Goal: Task Accomplishment & Management: Use online tool/utility

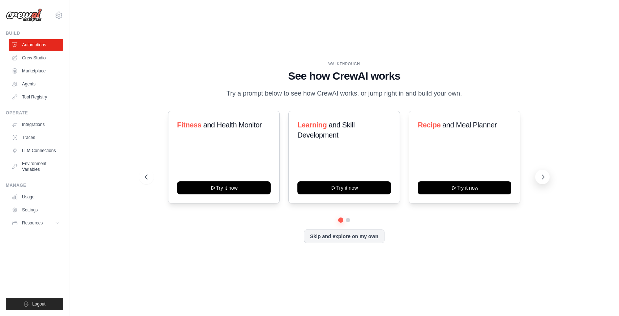
click at [542, 178] on icon at bounding box center [543, 176] width 7 height 7
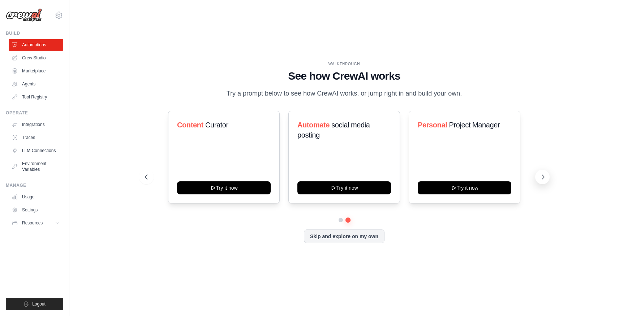
click at [542, 178] on icon at bounding box center [543, 176] width 7 height 7
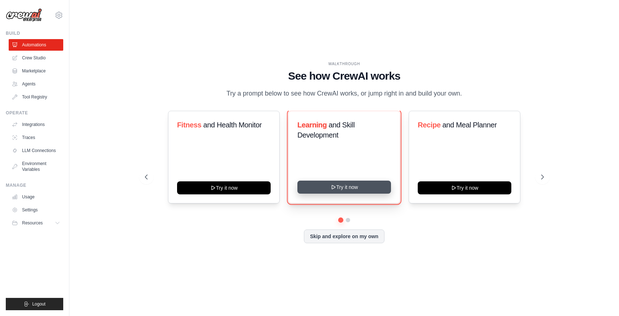
click at [365, 185] on button "Try it now" at bounding box center [345, 186] width 94 height 13
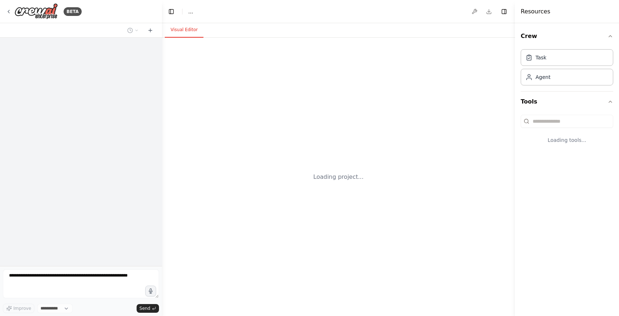
select select "****"
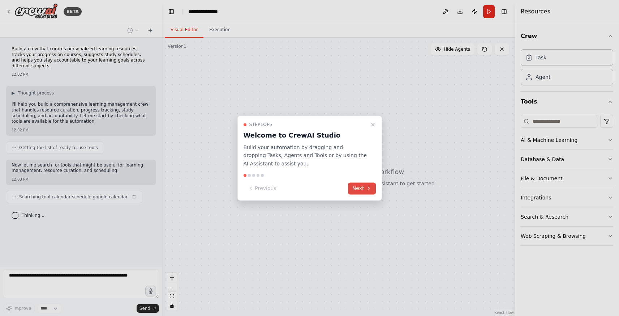
click at [362, 187] on button "Next" at bounding box center [362, 188] width 28 height 12
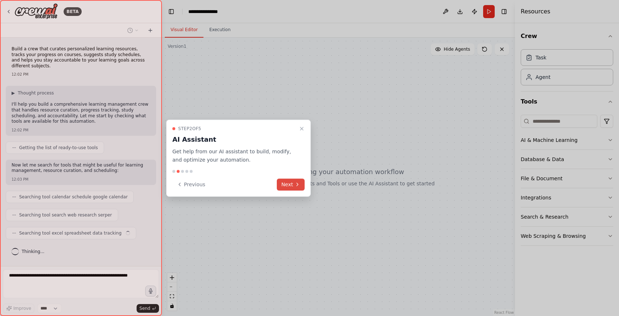
click at [292, 184] on button "Next" at bounding box center [291, 184] width 28 height 12
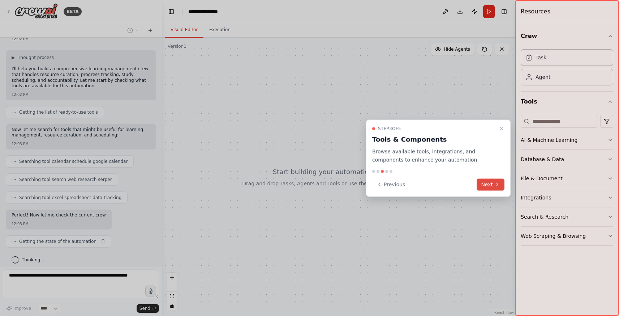
scroll to position [41, 0]
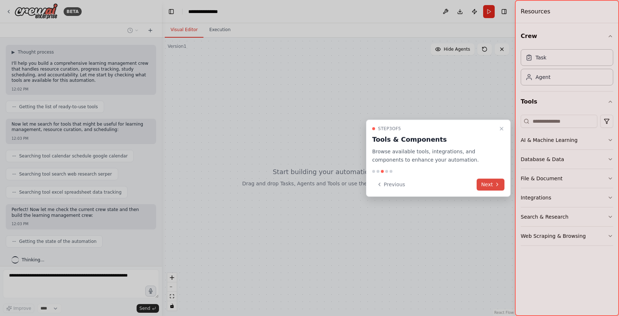
click at [495, 183] on icon at bounding box center [498, 184] width 6 height 6
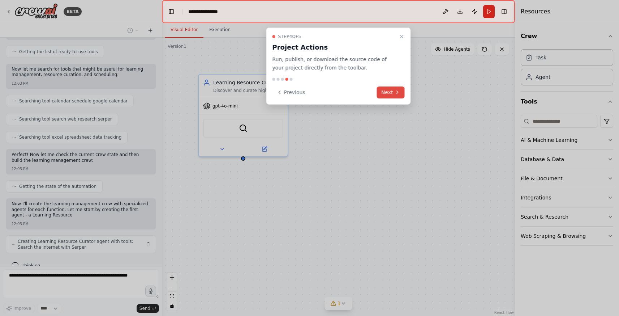
scroll to position [102, 0]
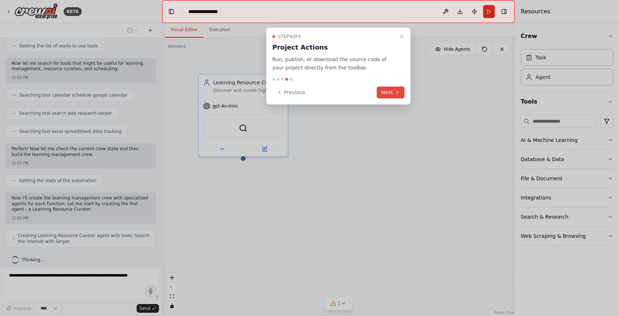
click at [394, 91] on button "Next" at bounding box center [391, 92] width 28 height 12
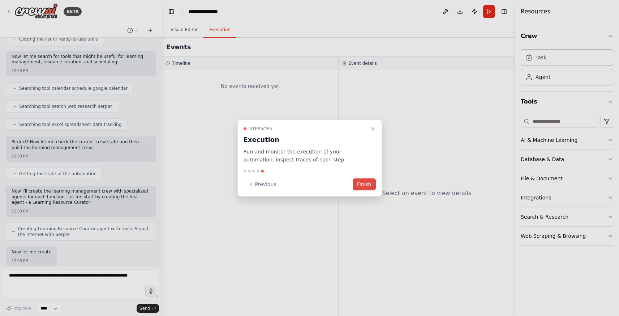
scroll to position [151, 0]
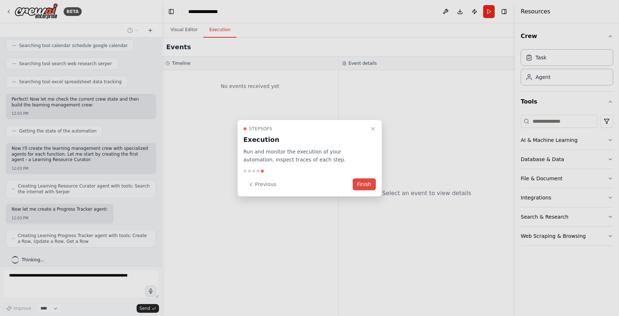
click at [367, 183] on button "Finish" at bounding box center [364, 184] width 23 height 12
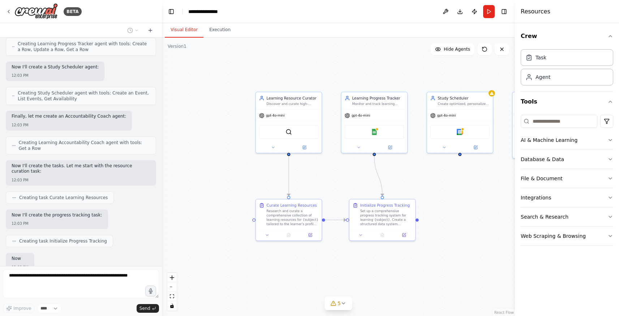
scroll to position [386, 0]
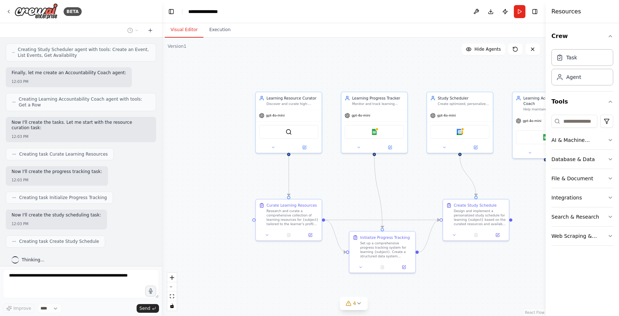
drag, startPoint x: 515, startPoint y: 266, endPoint x: 550, endPoint y: 266, distance: 34.7
click at [550, 266] on div "Resources Crew Task Agent Tools AI & Machine Learning Database & Data File & Do…" at bounding box center [582, 158] width 73 height 316
drag, startPoint x: 546, startPoint y: 266, endPoint x: 572, endPoint y: 266, distance: 25.7
click at [572, 266] on div "Resources Crew Task Agent Tools AI & Machine Learning Database & Data File & Do…" at bounding box center [582, 158] width 73 height 316
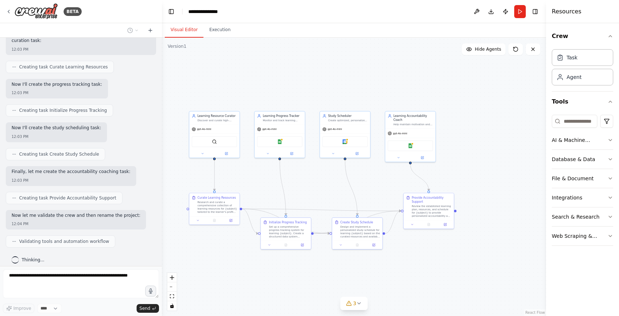
scroll to position [497, 0]
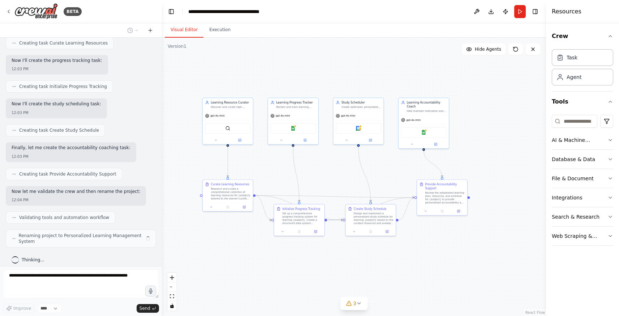
drag, startPoint x: 436, startPoint y: 211, endPoint x: 325, endPoint y: 171, distance: 117.6
click at [325, 171] on div ".deletable-edge-delete-btn { width: 20px; height: 20px; border: 0px solid #ffff…" at bounding box center [354, 177] width 384 height 278
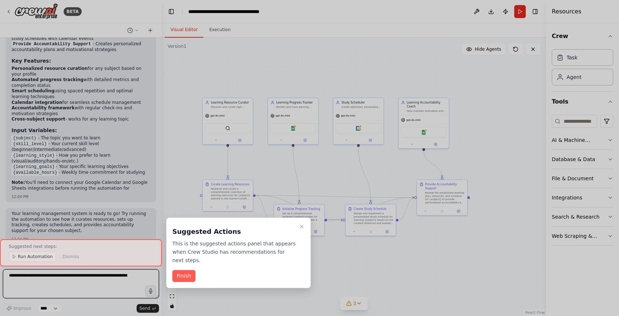
scroll to position [853, 0]
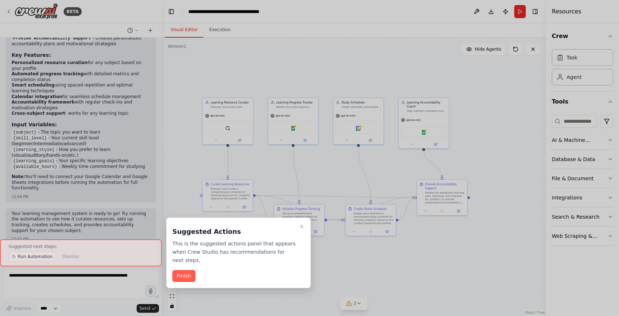
click at [614, 138] on div at bounding box center [309, 158] width 619 height 316
click at [610, 138] on div at bounding box center [309, 158] width 619 height 316
click at [190, 274] on button "Finish" at bounding box center [183, 276] width 23 height 12
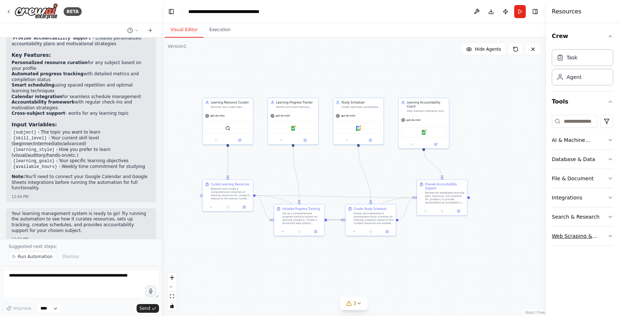
click at [611, 235] on icon "button" at bounding box center [611, 236] width 6 height 6
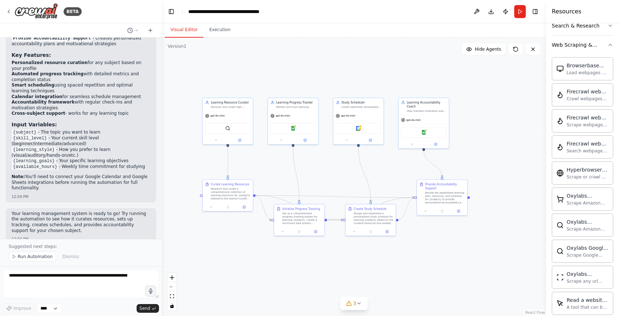
scroll to position [0, 0]
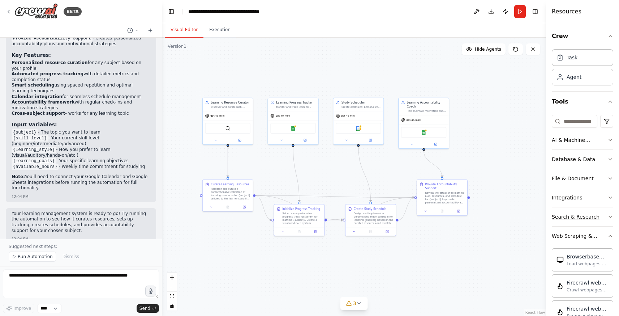
click at [611, 217] on icon "button" at bounding box center [610, 216] width 3 height 1
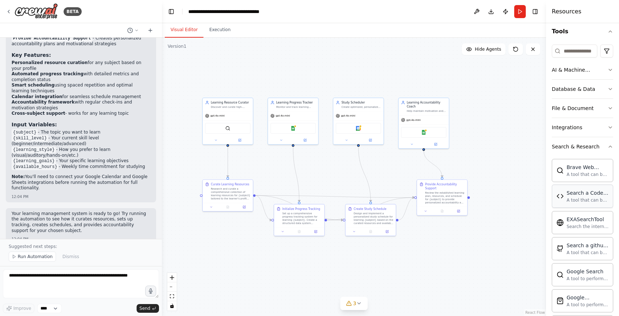
scroll to position [63, 0]
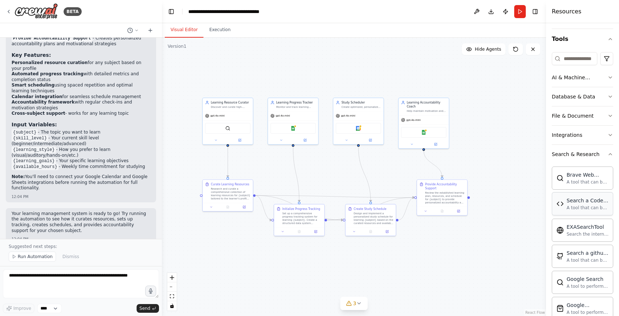
click at [579, 206] on div "A tool that can be used to semantic search a query from a Code Docs content." at bounding box center [588, 208] width 42 height 6
click at [610, 136] on icon "button" at bounding box center [611, 135] width 6 height 6
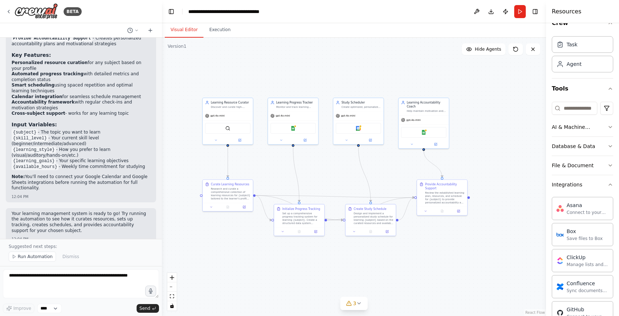
scroll to position [0, 0]
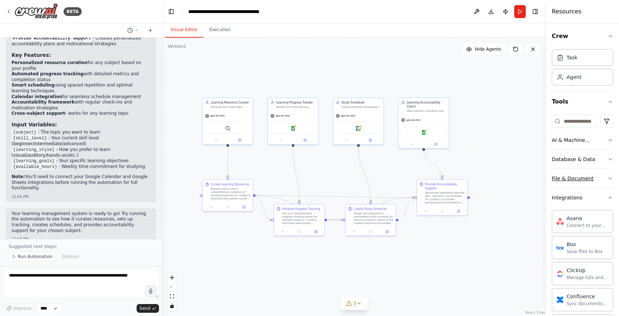
click at [611, 178] on icon "button" at bounding box center [610, 178] width 3 height 1
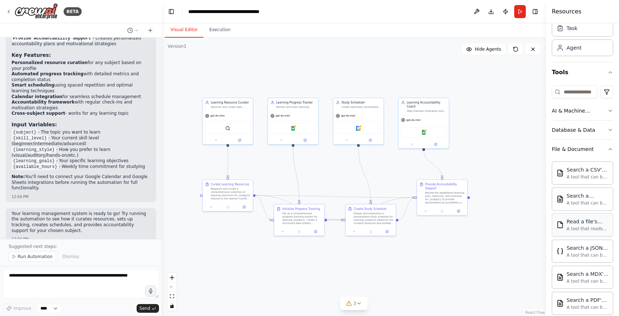
scroll to position [28, 0]
click at [610, 130] on icon "button" at bounding box center [611, 131] width 6 height 6
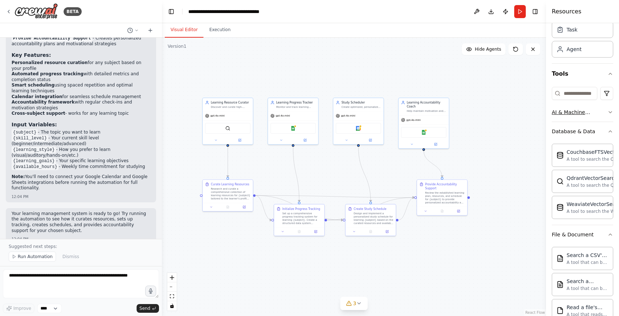
click at [611, 111] on icon "button" at bounding box center [611, 112] width 6 height 6
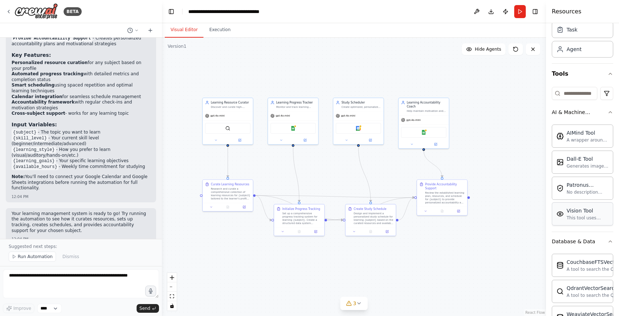
click at [582, 215] on div "This tool uses OpenAI's Vision API to describe the contents of an image." at bounding box center [588, 218] width 42 height 6
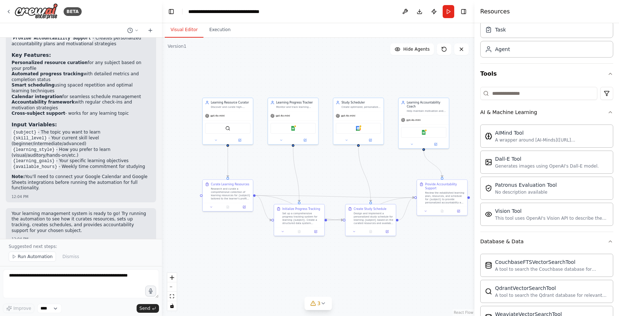
drag, startPoint x: 546, startPoint y: 132, endPoint x: 475, endPoint y: 134, distance: 71.3
click at [475, 134] on div at bounding box center [476, 158] width 3 height 316
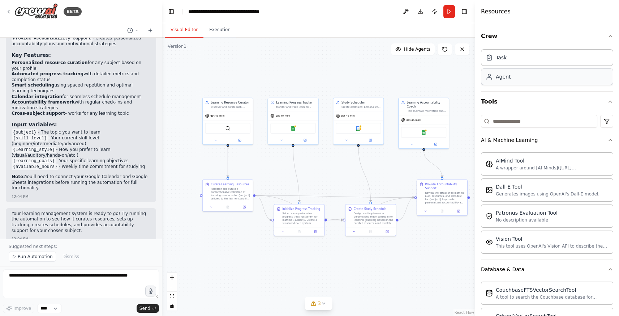
click at [537, 81] on div "Agent" at bounding box center [547, 76] width 132 height 17
click at [526, 60] on div "Task" at bounding box center [547, 57] width 132 height 17
click at [401, 48] on icon at bounding box center [398, 48] width 5 height 3
click at [401, 48] on button "Show Agents" at bounding box center [412, 49] width 46 height 12
click at [221, 30] on button "Execution" at bounding box center [220, 29] width 33 height 15
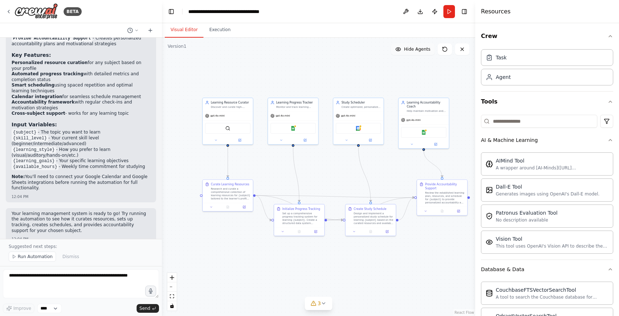
click at [180, 28] on button "Visual Editor" at bounding box center [184, 29] width 39 height 15
click at [34, 260] on button "Run Automation" at bounding box center [32, 256] width 47 height 10
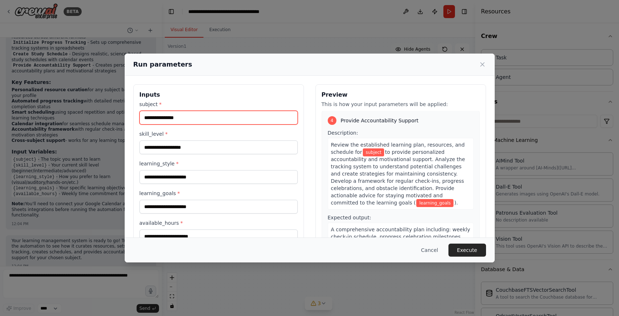
click at [209, 115] on input "subject *" at bounding box center [219, 118] width 158 height 14
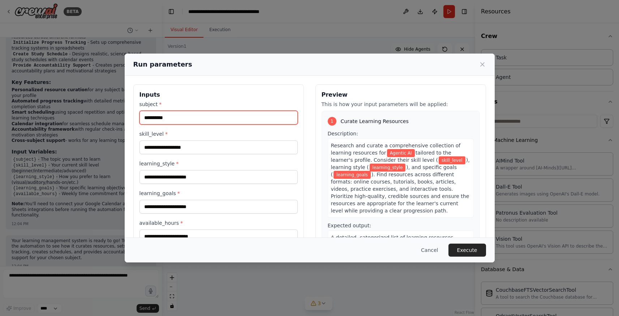
type input "**********"
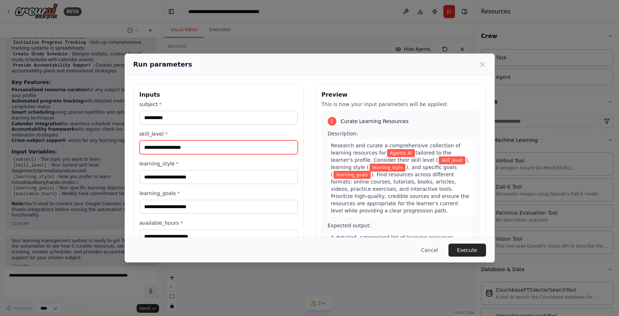
click at [228, 145] on input "skill_level *" at bounding box center [219, 147] width 158 height 14
type input "**********"
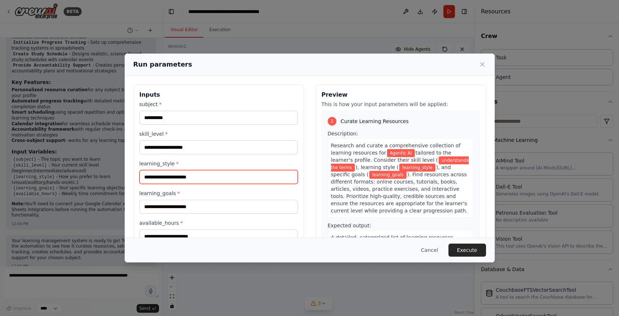
click at [205, 179] on input "learning_style *" at bounding box center [219, 177] width 158 height 14
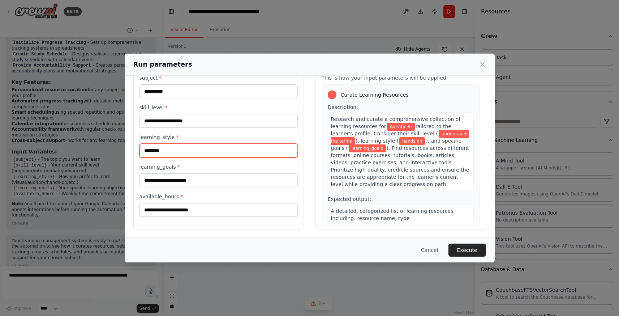
scroll to position [27, 0]
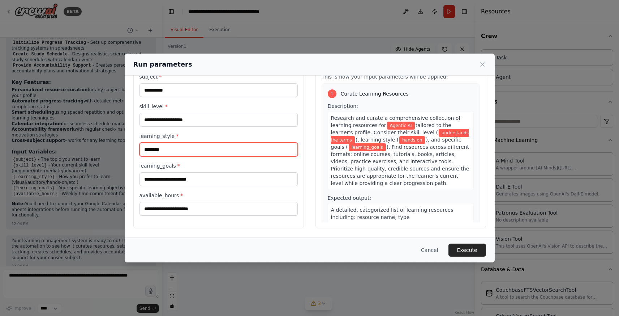
type input "********"
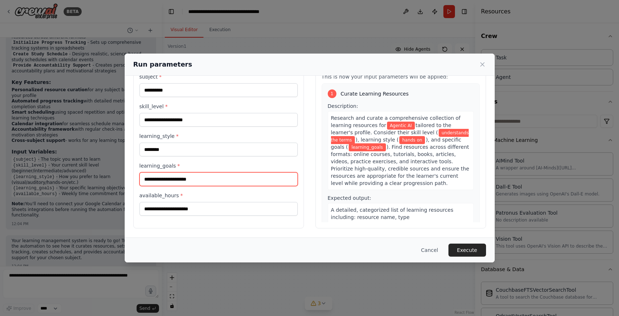
click at [191, 181] on input "learning_goals *" at bounding box center [219, 179] width 158 height 14
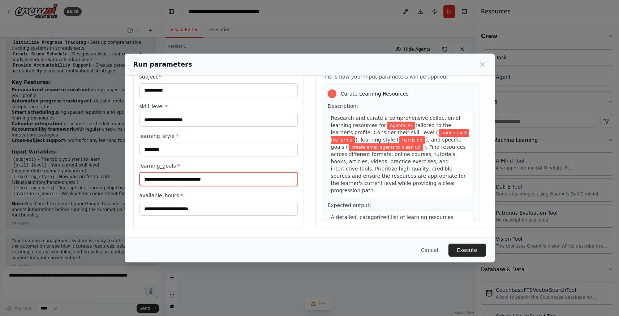
type input "**********"
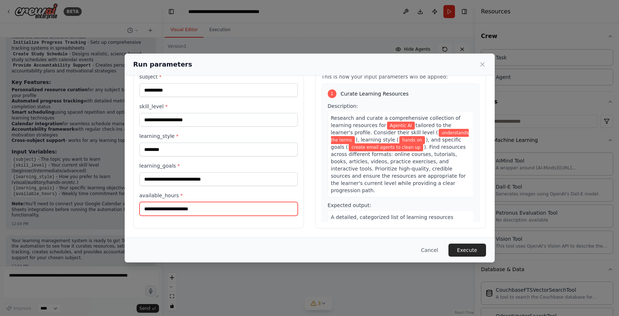
click at [193, 209] on input "available_hours *" at bounding box center [219, 209] width 158 height 14
type input "*"
type input "******"
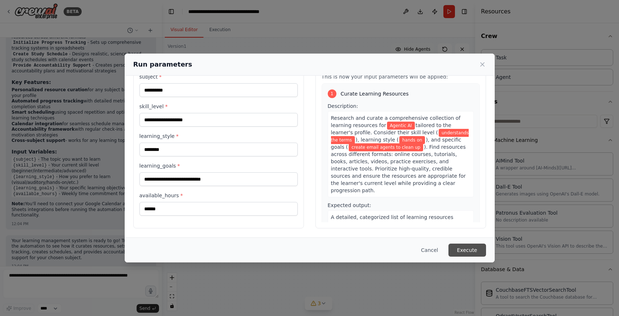
click at [469, 248] on button "Execute" at bounding box center [468, 249] width 38 height 13
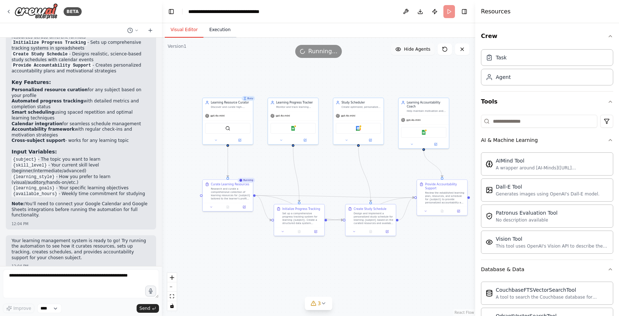
click at [221, 30] on button "Execution" at bounding box center [220, 29] width 33 height 15
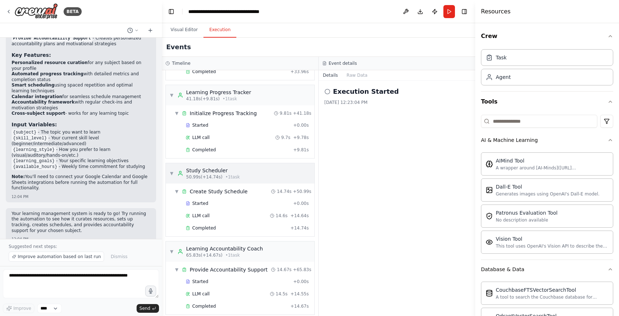
scroll to position [0, 0]
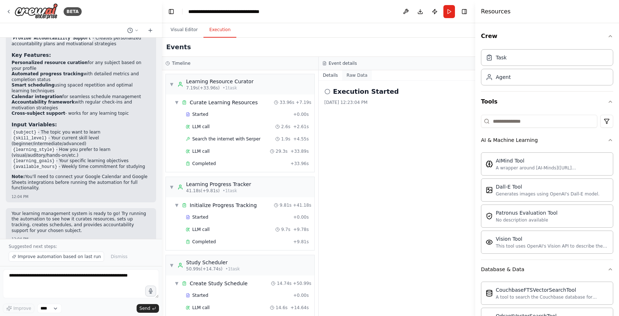
click at [363, 76] on button "Raw Data" at bounding box center [357, 75] width 30 height 10
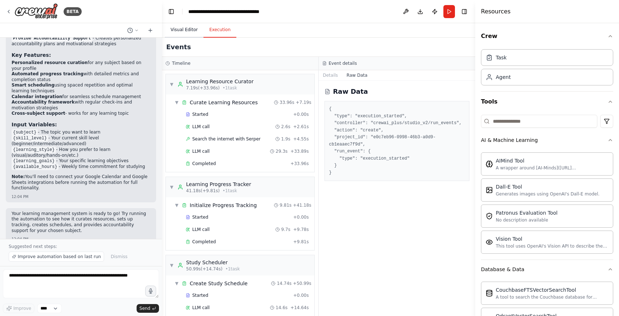
click at [181, 30] on button "Visual Editor" at bounding box center [184, 29] width 39 height 15
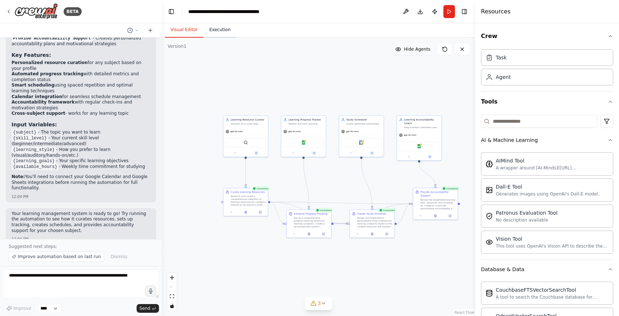
click at [221, 30] on button "Execution" at bounding box center [220, 29] width 33 height 15
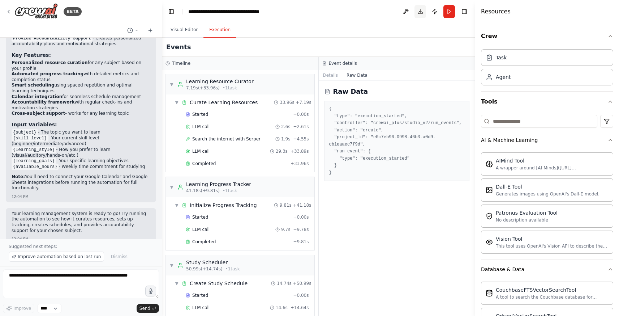
click at [419, 12] on button "Download" at bounding box center [421, 11] width 12 height 13
click at [64, 282] on textarea at bounding box center [81, 283] width 156 height 29
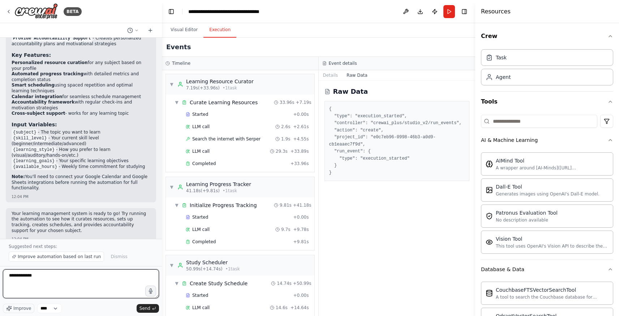
type textarea "**********"
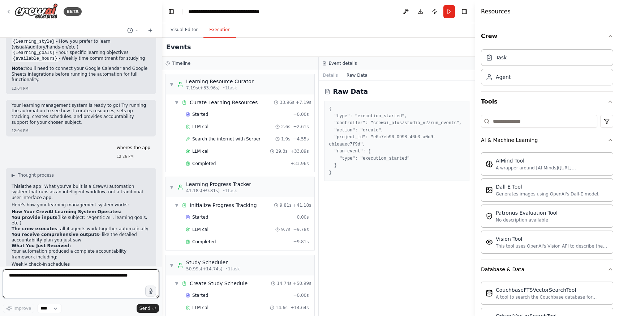
scroll to position [1085, 0]
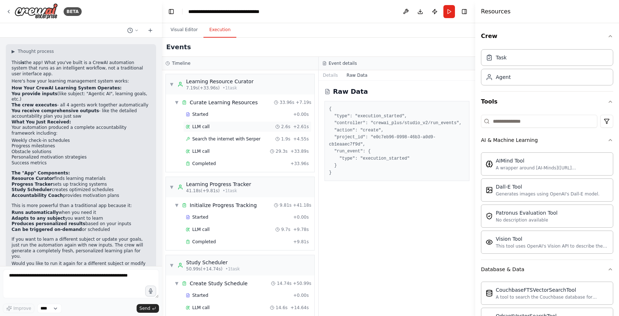
click at [204, 127] on span "LLM call" at bounding box center [200, 127] width 17 height 6
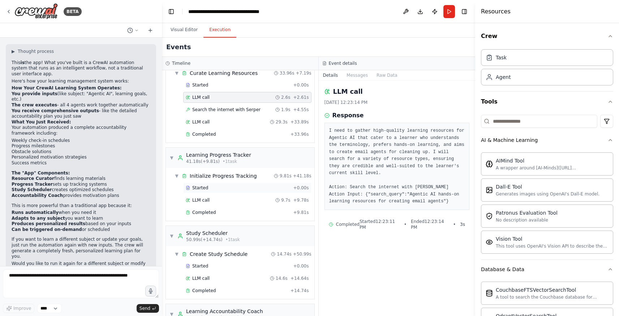
scroll to position [99, 0]
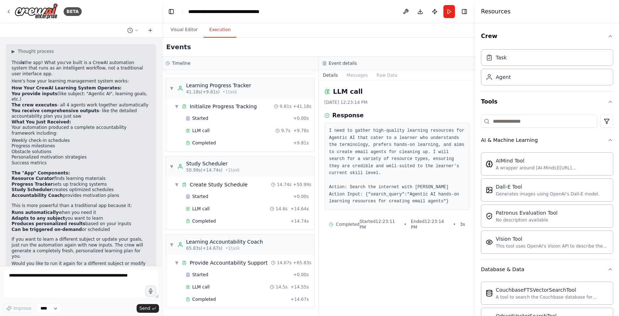
click at [375, 258] on div "LLM call 9/4/2025, 12:23:14 PM Response I need to gather high-quality learning …" at bounding box center [397, 198] width 157 height 235
